Goal: Share content: Share content

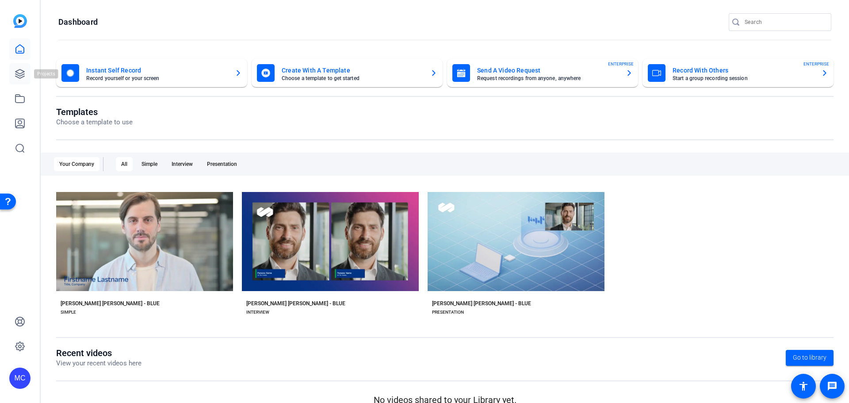
click at [23, 76] on icon at bounding box center [20, 74] width 11 height 11
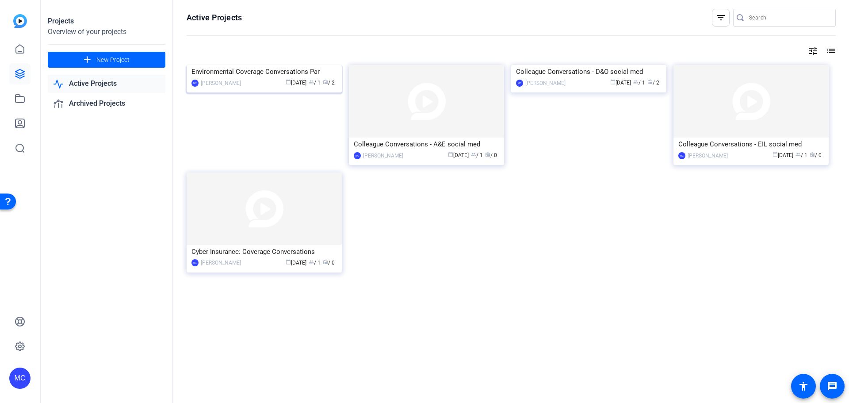
click at [250, 88] on div "calendar_today [DATE] group / 1 radio / 2" at bounding box center [291, 82] width 92 height 9
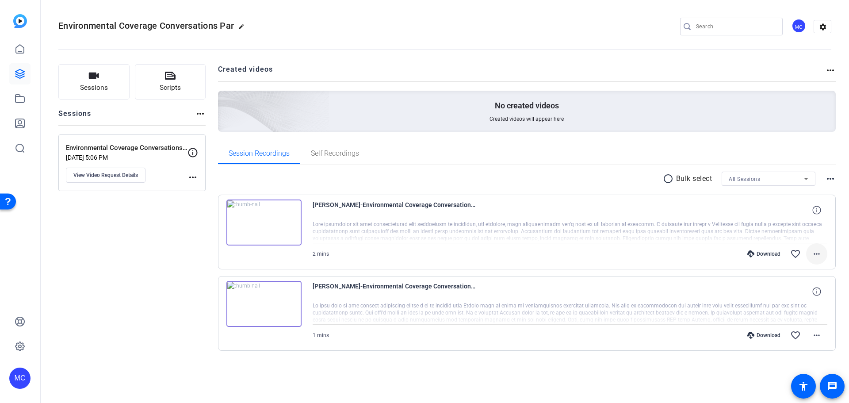
click at [817, 255] on mat-icon "more_horiz" at bounding box center [816, 253] width 11 height 11
click at [834, 69] on div at bounding box center [424, 201] width 849 height 403
click at [830, 71] on mat-icon "more_horiz" at bounding box center [830, 70] width 11 height 11
click at [816, 255] on div at bounding box center [424, 201] width 849 height 403
click at [820, 252] on mat-icon "more_horiz" at bounding box center [816, 253] width 11 height 11
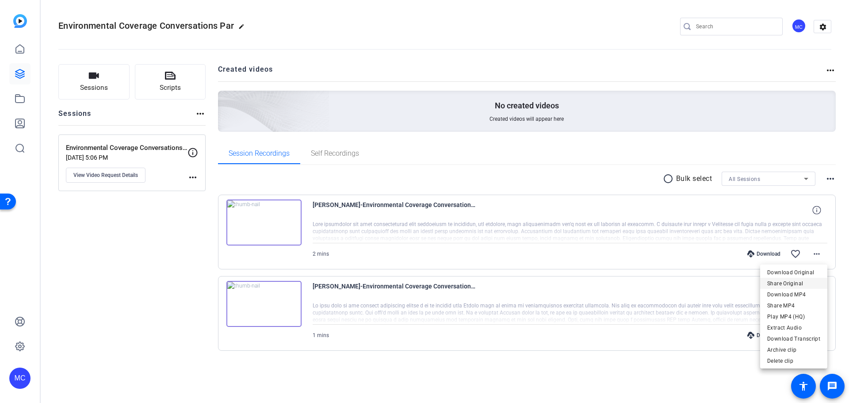
click at [794, 282] on span "Share Original" at bounding box center [793, 283] width 53 height 11
click at [820, 335] on mat-icon "more_horiz" at bounding box center [816, 335] width 11 height 11
click at [794, 261] on span "Share MP4" at bounding box center [793, 261] width 53 height 11
click at [814, 255] on mat-icon "more_horiz" at bounding box center [816, 253] width 11 height 11
click at [431, 374] on div at bounding box center [424, 201] width 849 height 403
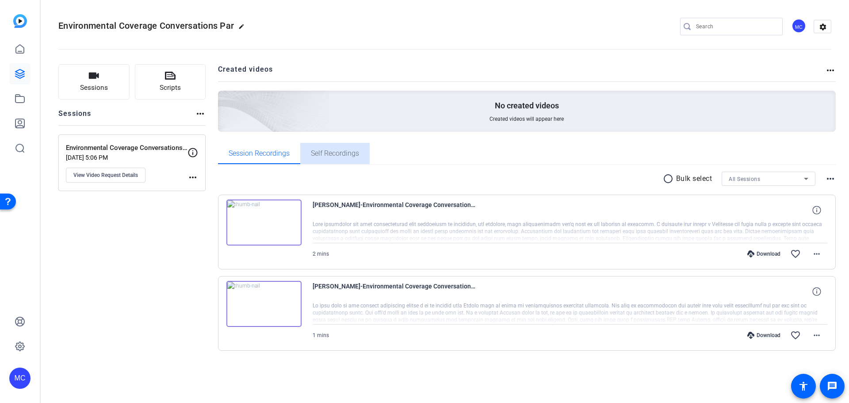
click at [345, 150] on span "Self Recordings" at bounding box center [335, 153] width 48 height 7
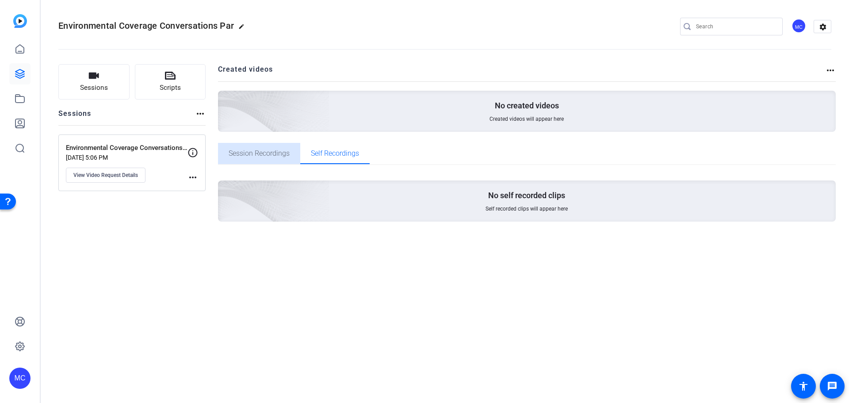
click at [247, 150] on span "Session Recordings" at bounding box center [259, 153] width 61 height 7
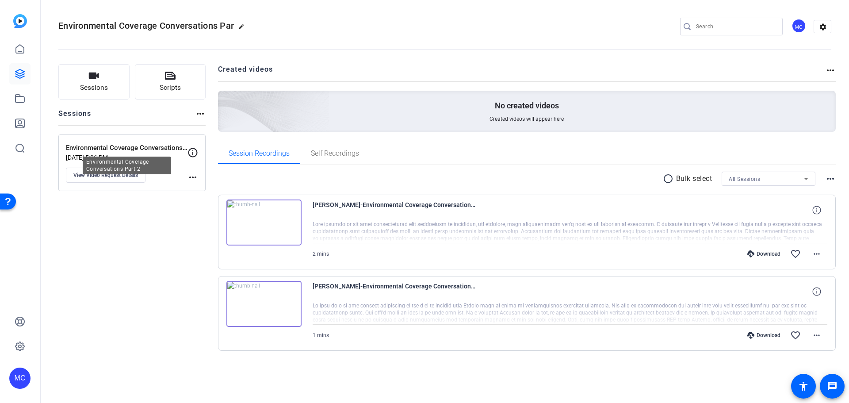
click at [135, 148] on p "Environmental Coverage Conversations Part 2" at bounding box center [127, 148] width 122 height 10
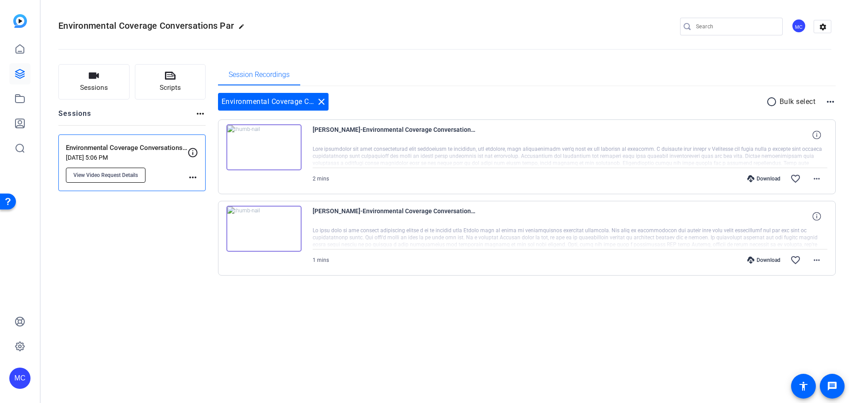
click at [105, 178] on span "View Video Request Details" at bounding box center [105, 175] width 65 height 7
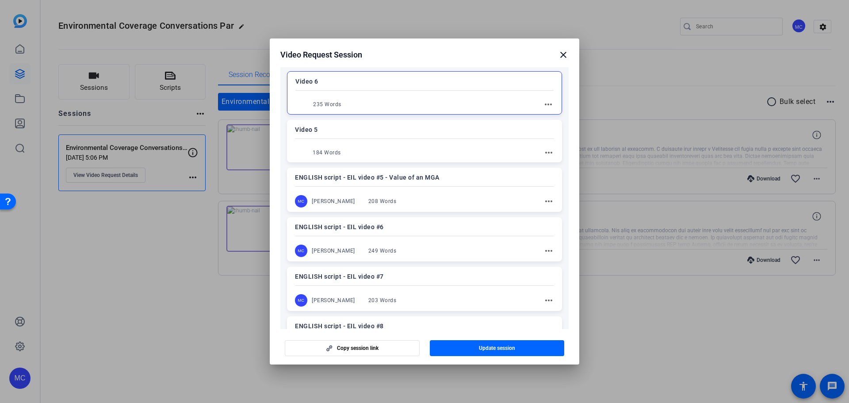
scroll to position [133, 0]
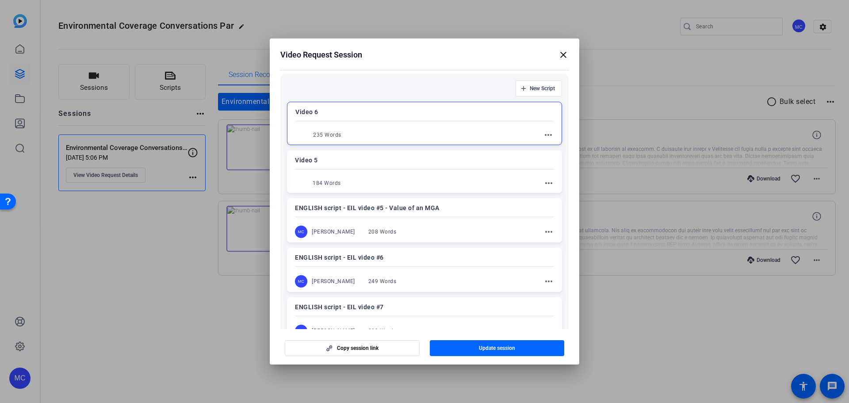
click at [564, 53] on mat-icon "close" at bounding box center [563, 55] width 11 height 11
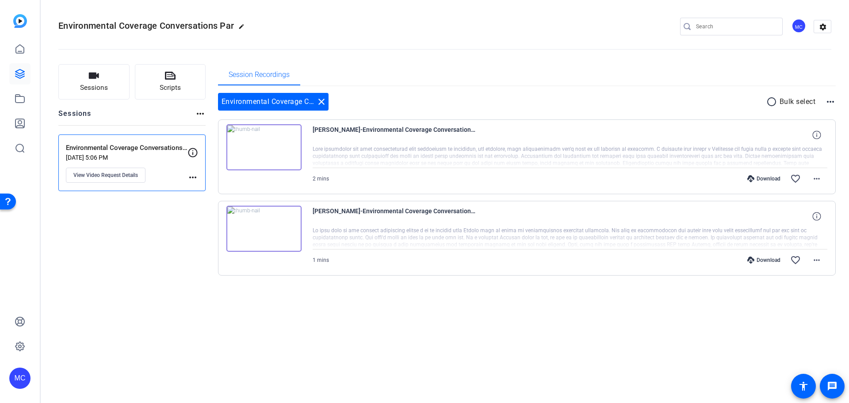
click at [833, 101] on mat-icon "more_horiz" at bounding box center [830, 101] width 11 height 11
click at [514, 27] on div at bounding box center [424, 201] width 849 height 403
click at [199, 112] on mat-icon "more_horiz" at bounding box center [200, 113] width 11 height 11
click at [111, 174] on div at bounding box center [424, 201] width 849 height 403
click at [100, 86] on span "Sessions" at bounding box center [94, 88] width 28 height 10
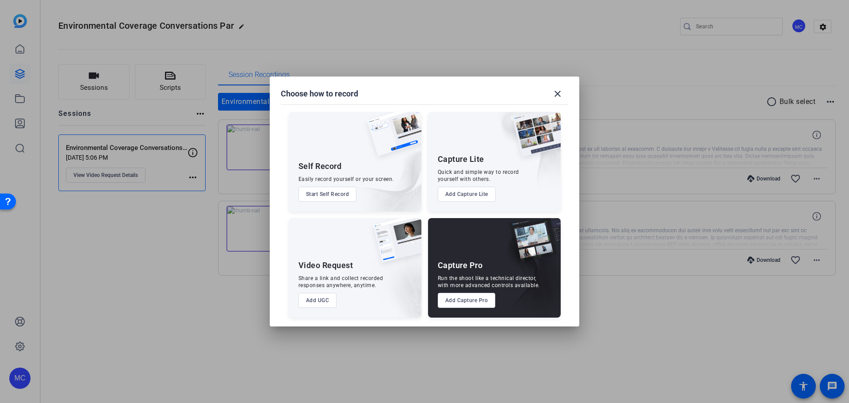
click at [120, 302] on div at bounding box center [424, 201] width 849 height 403
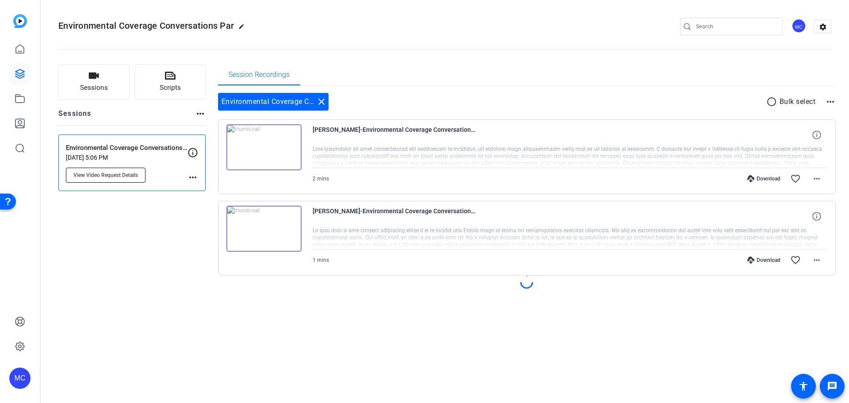
click at [122, 168] on button "View Video Request Details" at bounding box center [106, 175] width 80 height 15
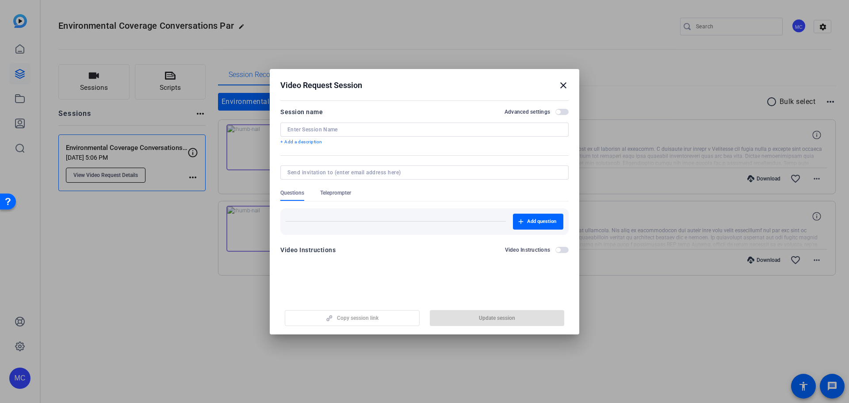
type input "Environmental Coverage Conversations Part 2"
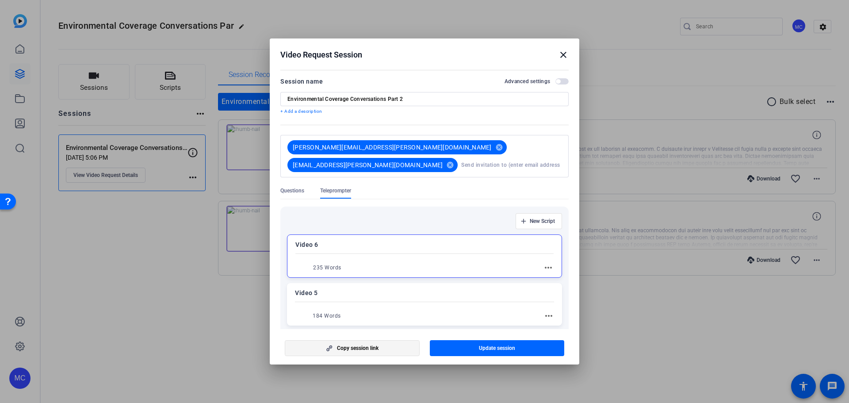
click at [370, 348] on span "Copy session link" at bounding box center [358, 347] width 42 height 7
click at [566, 56] on mat-icon "close" at bounding box center [563, 55] width 11 height 11
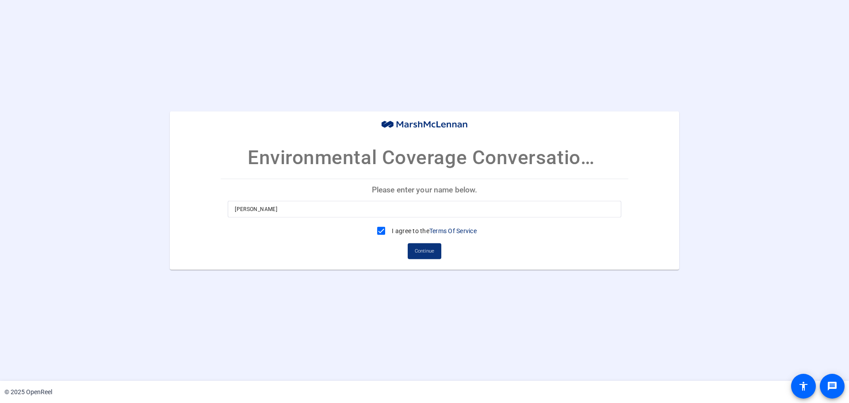
click at [424, 252] on span "Continue" at bounding box center [424, 250] width 19 height 13
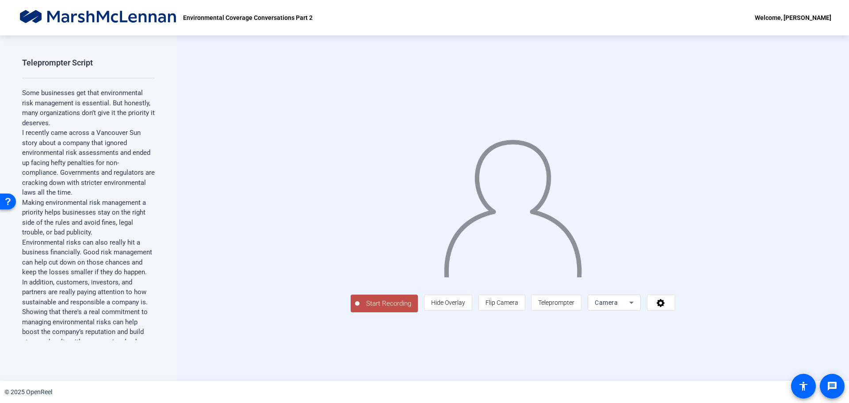
click at [359, 309] on span "Start Recording" at bounding box center [388, 303] width 58 height 10
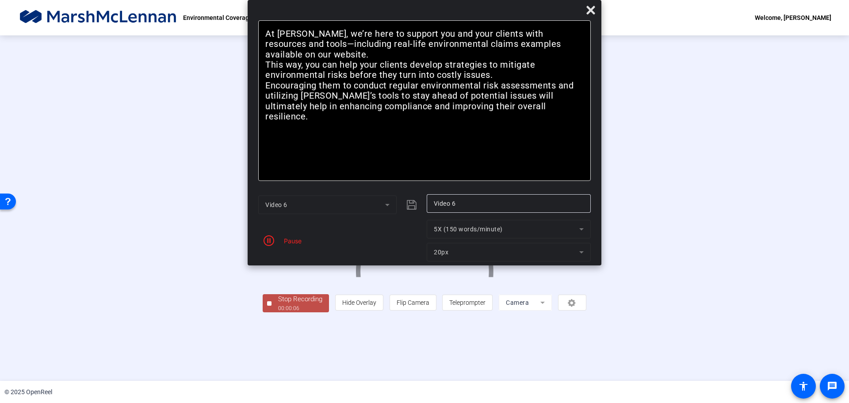
click at [267, 306] on div at bounding box center [269, 303] width 4 height 4
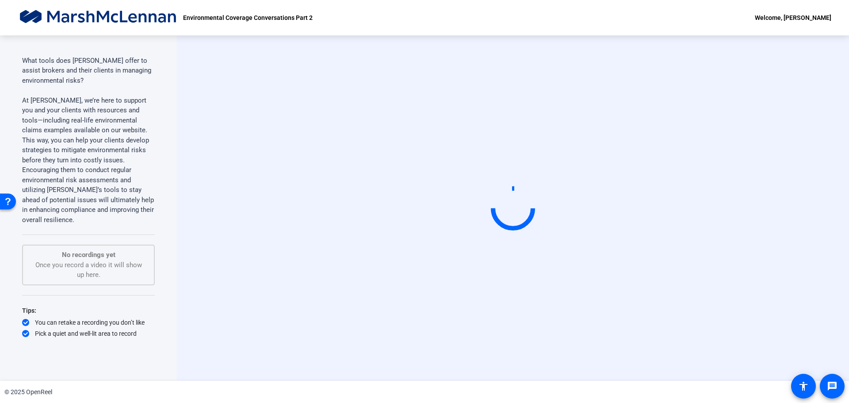
scroll to position [320, 0]
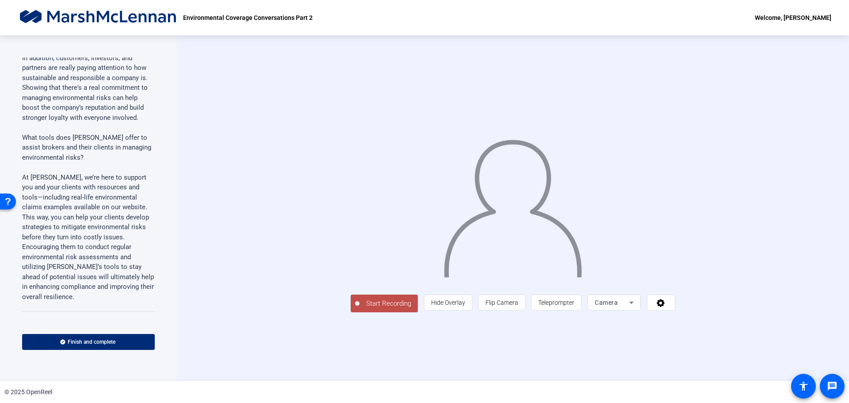
scroll to position [347, 0]
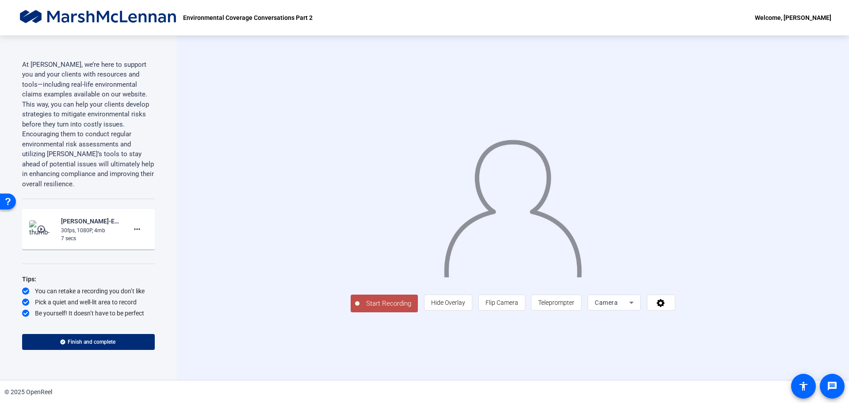
click at [160, 314] on div "Teleprompter Script Some businesses get that environmental risk management is e…" at bounding box center [88, 207] width 177 height 345
click at [133, 232] on mat-icon "more_horiz" at bounding box center [137, 229] width 11 height 11
click at [187, 217] on div at bounding box center [424, 201] width 849 height 403
click at [136, 229] on mat-icon "more_horiz" at bounding box center [137, 229] width 11 height 11
click at [217, 201] on div at bounding box center [424, 201] width 849 height 403
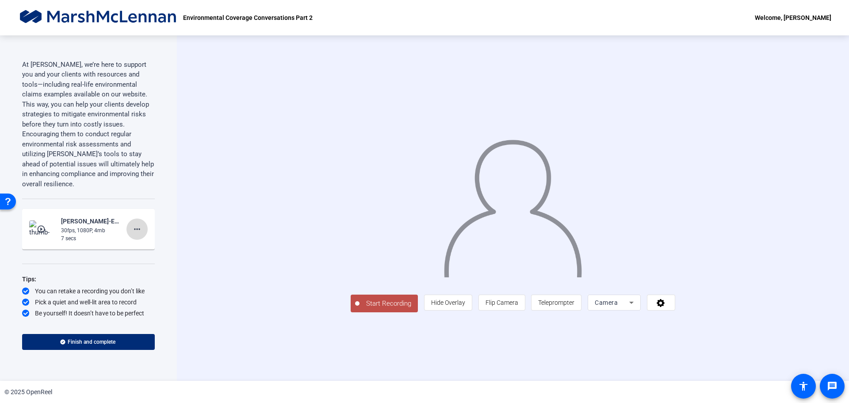
click at [139, 230] on span at bounding box center [136, 228] width 21 height 21
click at [149, 244] on span "Delete clip" at bounding box center [146, 247] width 35 height 11
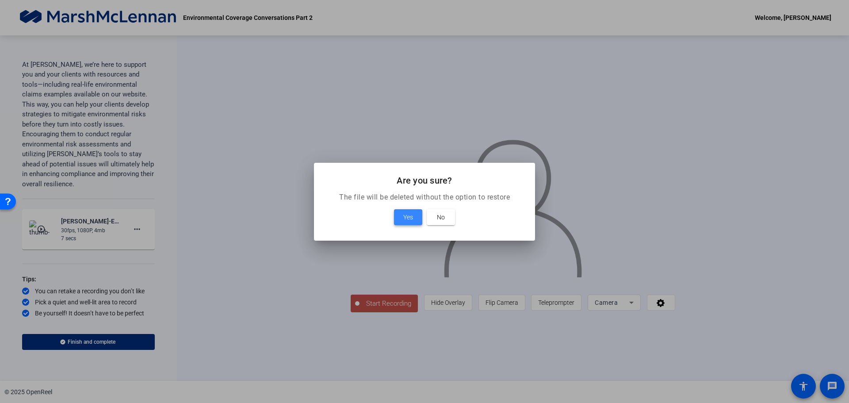
click at [412, 216] on span "Yes" at bounding box center [408, 217] width 10 height 11
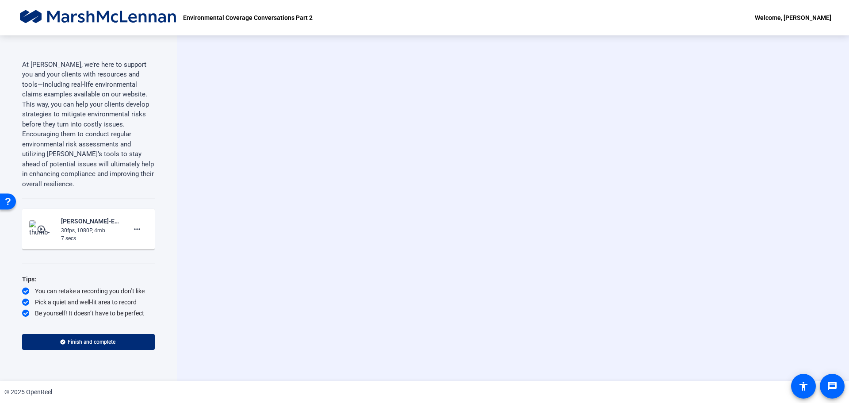
scroll to position [320, 0]
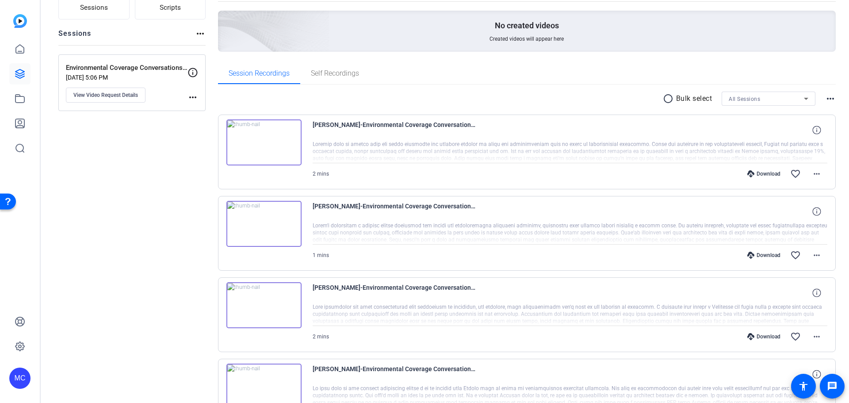
scroll to position [61, 0]
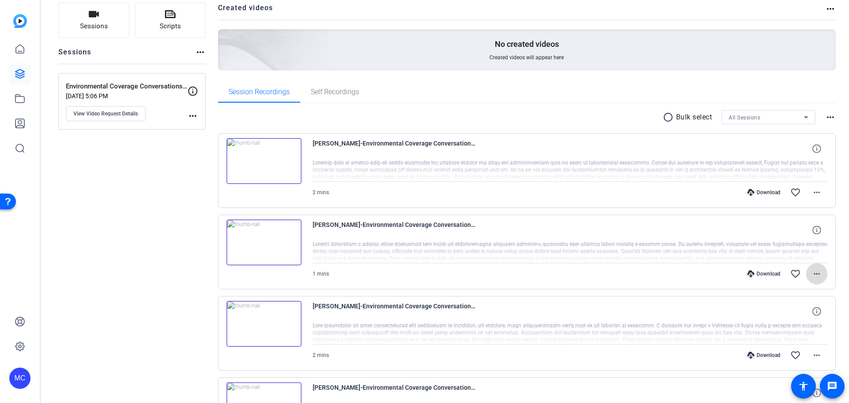
click at [814, 275] on mat-icon "more_horiz" at bounding box center [816, 273] width 11 height 11
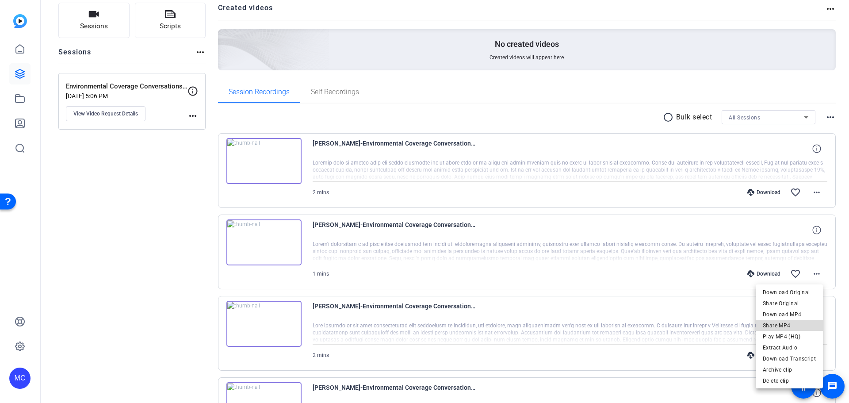
click at [794, 323] on span "Share MP4" at bounding box center [789, 325] width 53 height 11
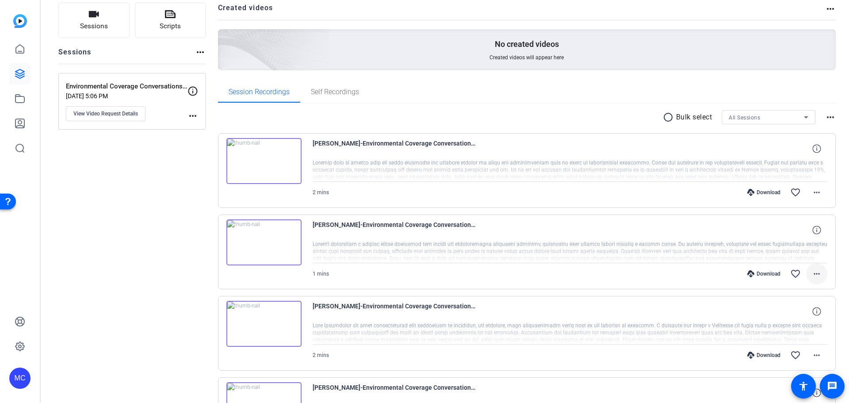
click at [811, 271] on mat-icon "more_horiz" at bounding box center [816, 273] width 11 height 11
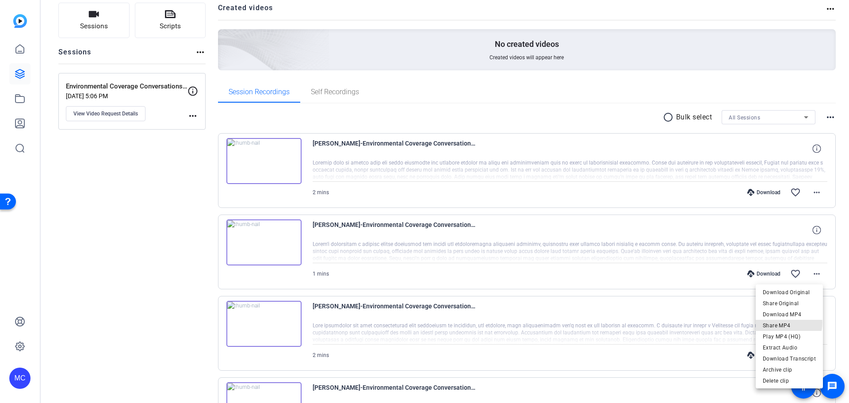
drag, startPoint x: 782, startPoint y: 322, endPoint x: 10, endPoint y: 171, distance: 786.3
click at [782, 322] on span "Share MP4" at bounding box center [789, 325] width 53 height 11
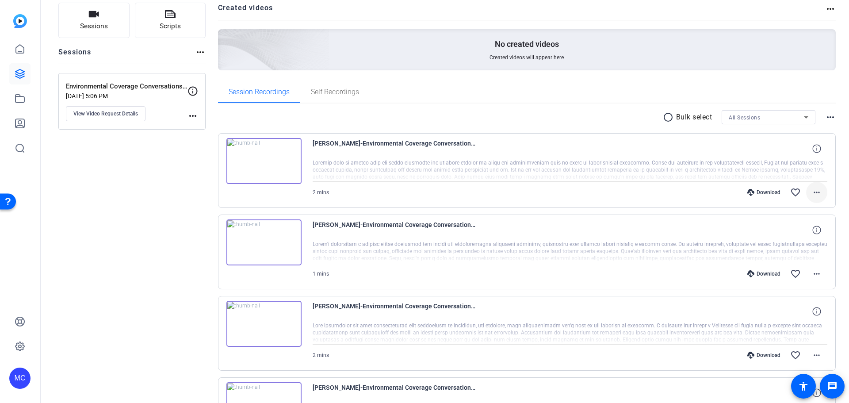
click at [815, 194] on mat-icon "more_horiz" at bounding box center [816, 192] width 11 height 11
click at [784, 241] on span "Share MP4" at bounding box center [789, 244] width 53 height 11
click at [813, 274] on mat-icon "more_horiz" at bounding box center [816, 273] width 11 height 11
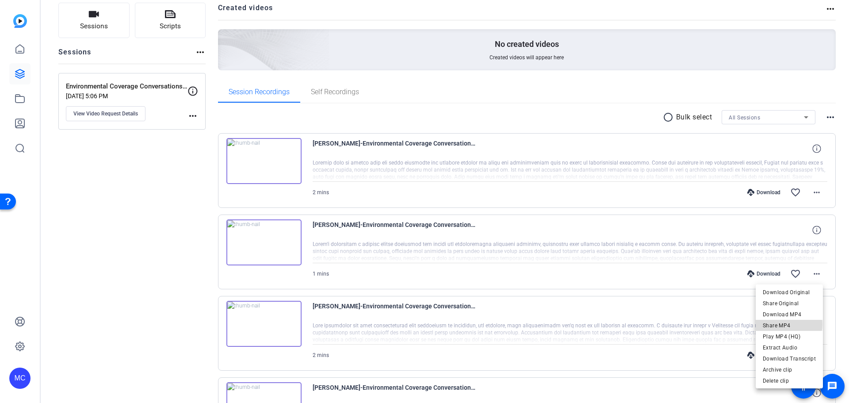
click at [788, 324] on span "Share MP4" at bounding box center [789, 325] width 53 height 11
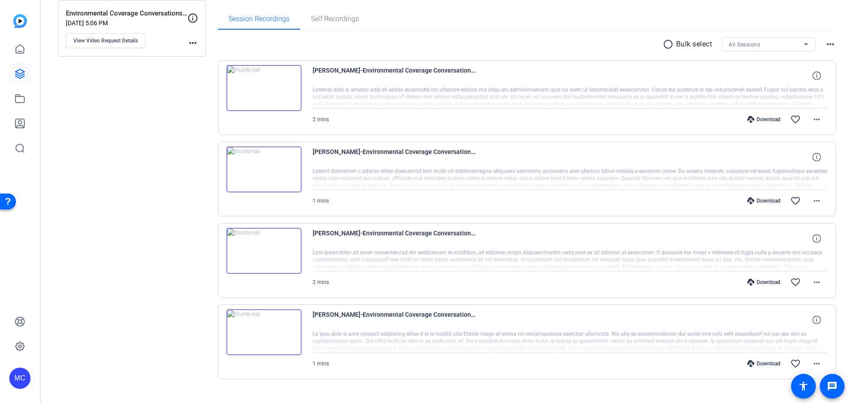
scroll to position [150, 0]
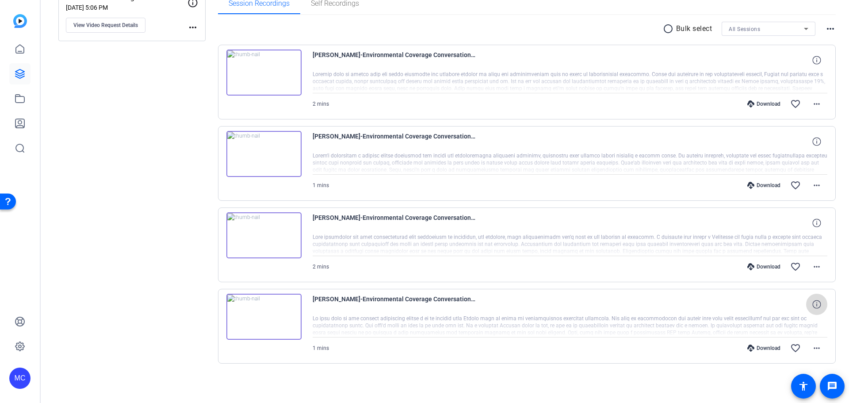
click at [816, 307] on icon at bounding box center [816, 304] width 8 height 8
click at [504, 317] on div at bounding box center [570, 326] width 515 height 22
